Goal: Transaction & Acquisition: Book appointment/travel/reservation

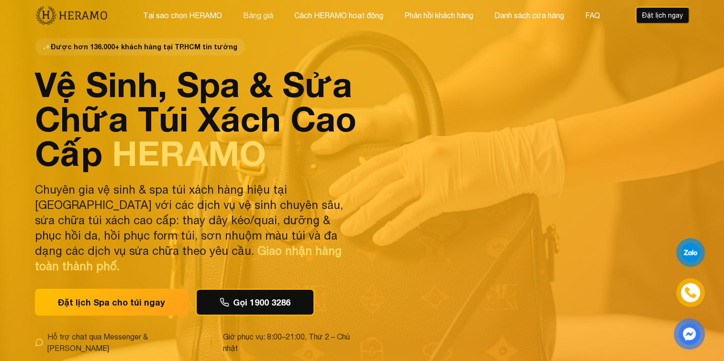
click at [253, 16] on button "Bảng giá" at bounding box center [258, 15] width 36 height 12
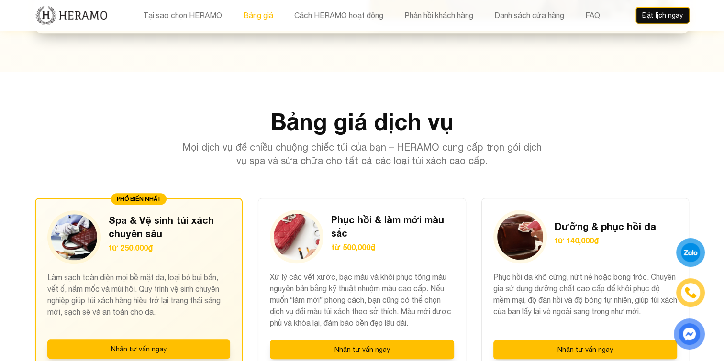
scroll to position [905, 0]
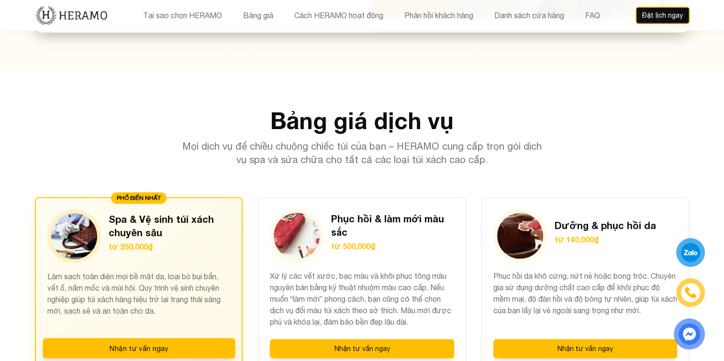
click at [167, 271] on p "Làm sạch toàn diện mọi bề mặt da, loại bỏ bụi bẩn, vết ố, nấm mốc và mùi hôi. Q…" at bounding box center [138, 299] width 183 height 56
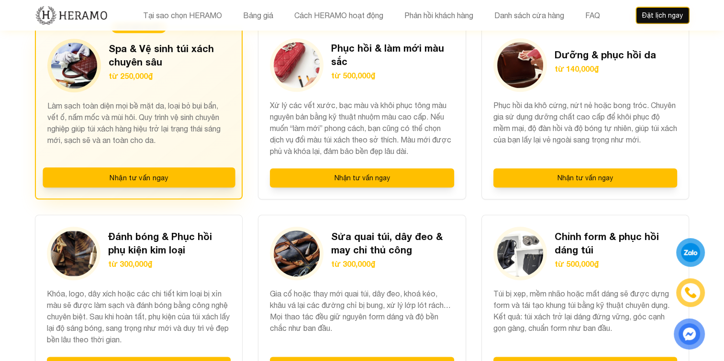
scroll to position [1042, 0]
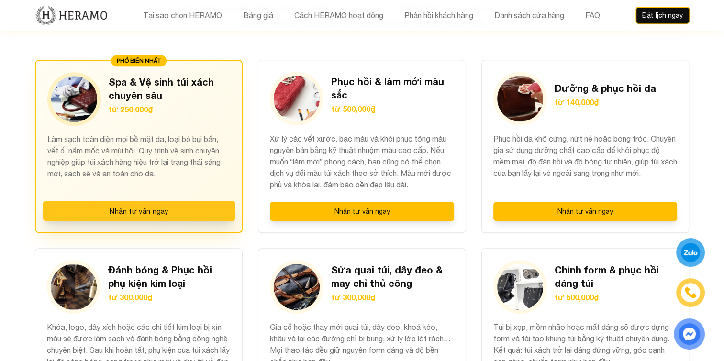
click at [165, 201] on button "Nhận tư vấn ngay" at bounding box center [139, 211] width 192 height 20
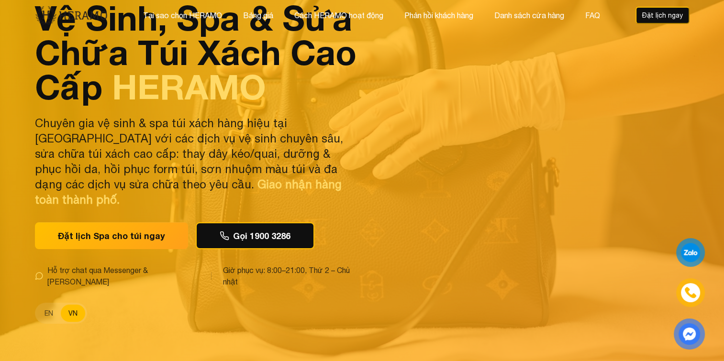
scroll to position [0, 0]
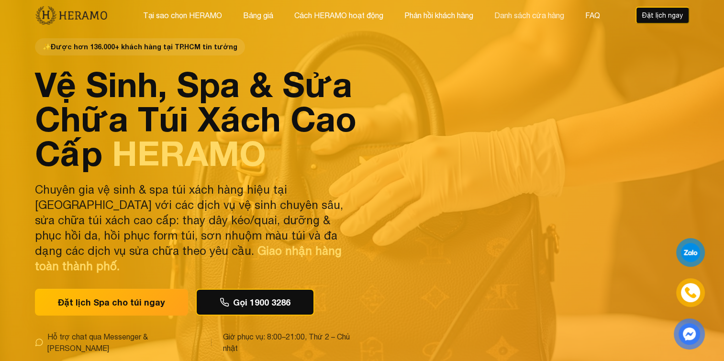
click at [502, 11] on button "Danh sách cửa hàng" at bounding box center [530, 15] width 76 height 12
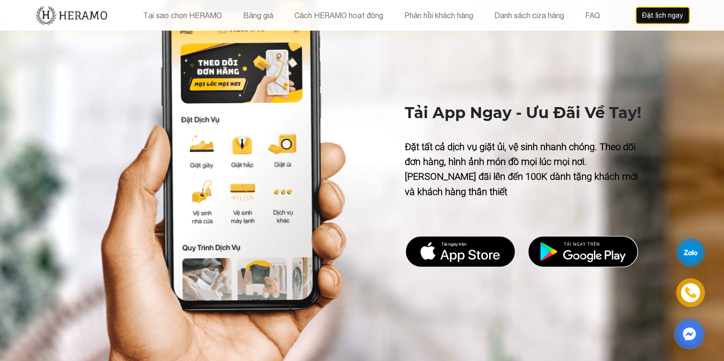
scroll to position [3966, 0]
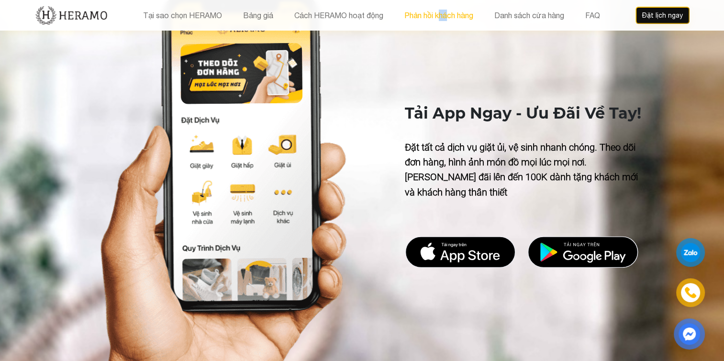
drag, startPoint x: 440, startPoint y: 23, endPoint x: 449, endPoint y: 17, distance: 10.4
click at [449, 17] on div "Tại sao chọn HERAMO Bảng giá Cách HERAMO hoạt động Phản hồi khách hàng Danh sác…" at bounding box center [362, 15] width 655 height 31
click at [449, 17] on button "Phản hồi khách hàng" at bounding box center [439, 15] width 75 height 12
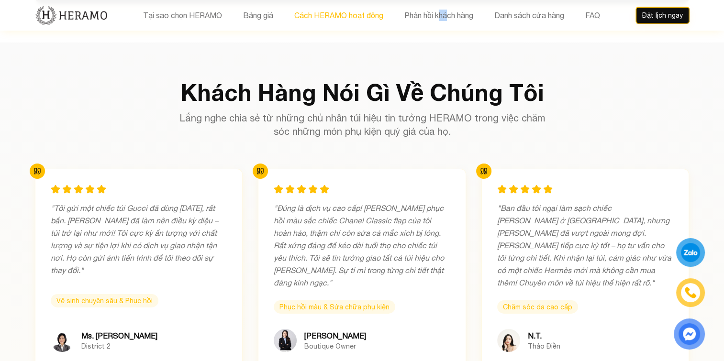
scroll to position [3050, 0]
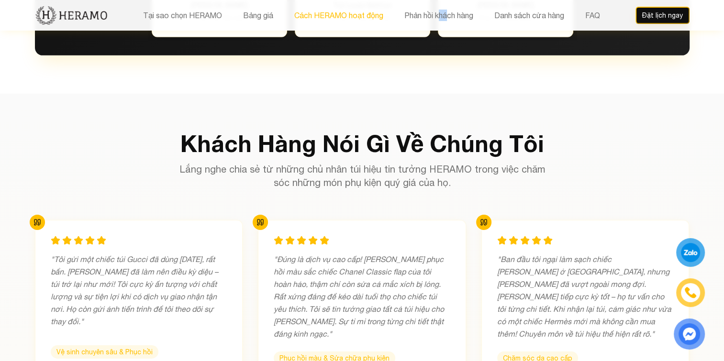
click at [326, 13] on button "Cách HERAMO hoạt động" at bounding box center [339, 15] width 95 height 12
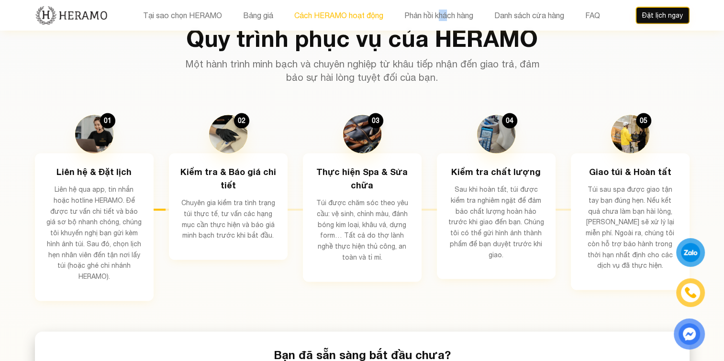
scroll to position [1575, 0]
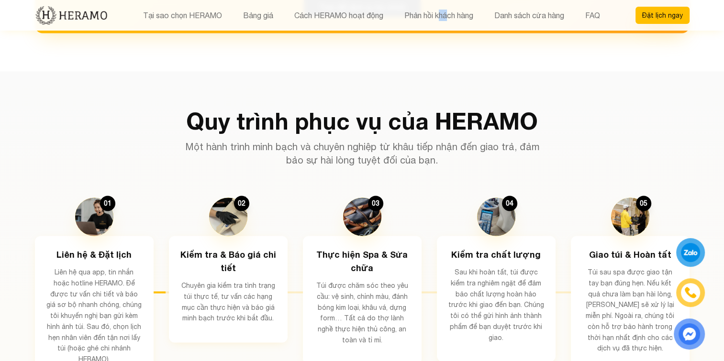
click at [670, 15] on button "Đặt lịch ngay" at bounding box center [663, 15] width 54 height 17
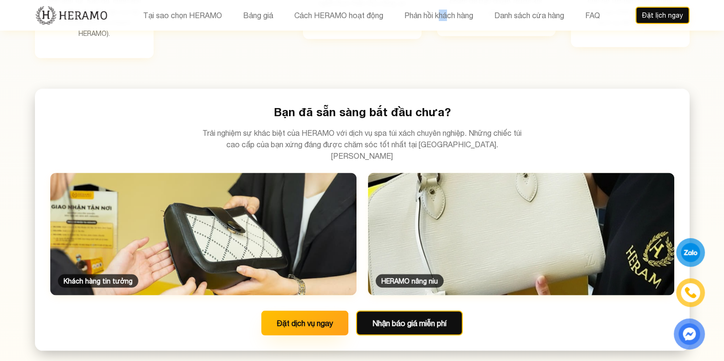
scroll to position [1904, 0]
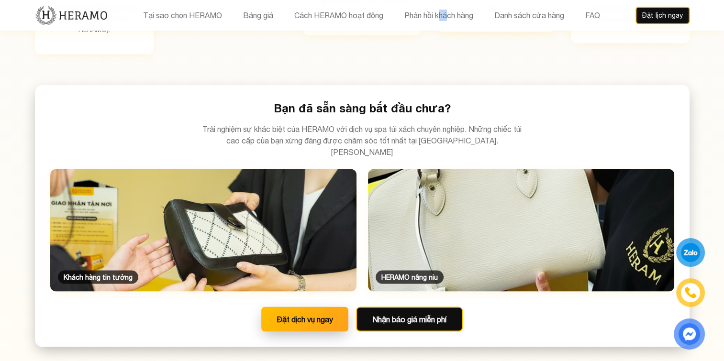
click at [315, 307] on button "Đặt dịch vụ ngay" at bounding box center [304, 319] width 87 height 25
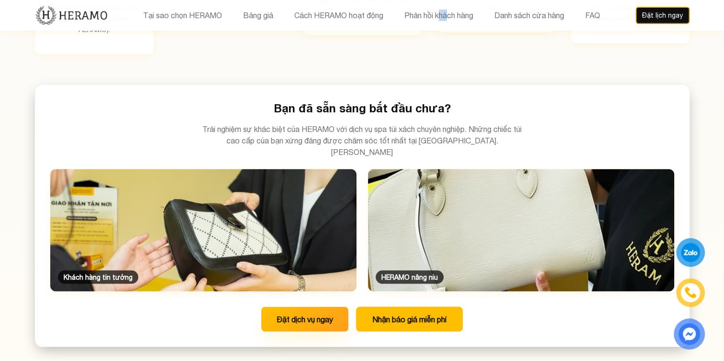
click at [404, 307] on button "Nhận báo giá miễn phí" at bounding box center [409, 319] width 107 height 25
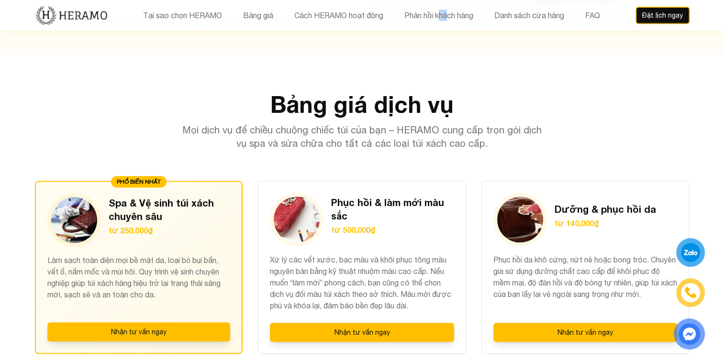
scroll to position [920, 0]
